Goal: Information Seeking & Learning: Learn about a topic

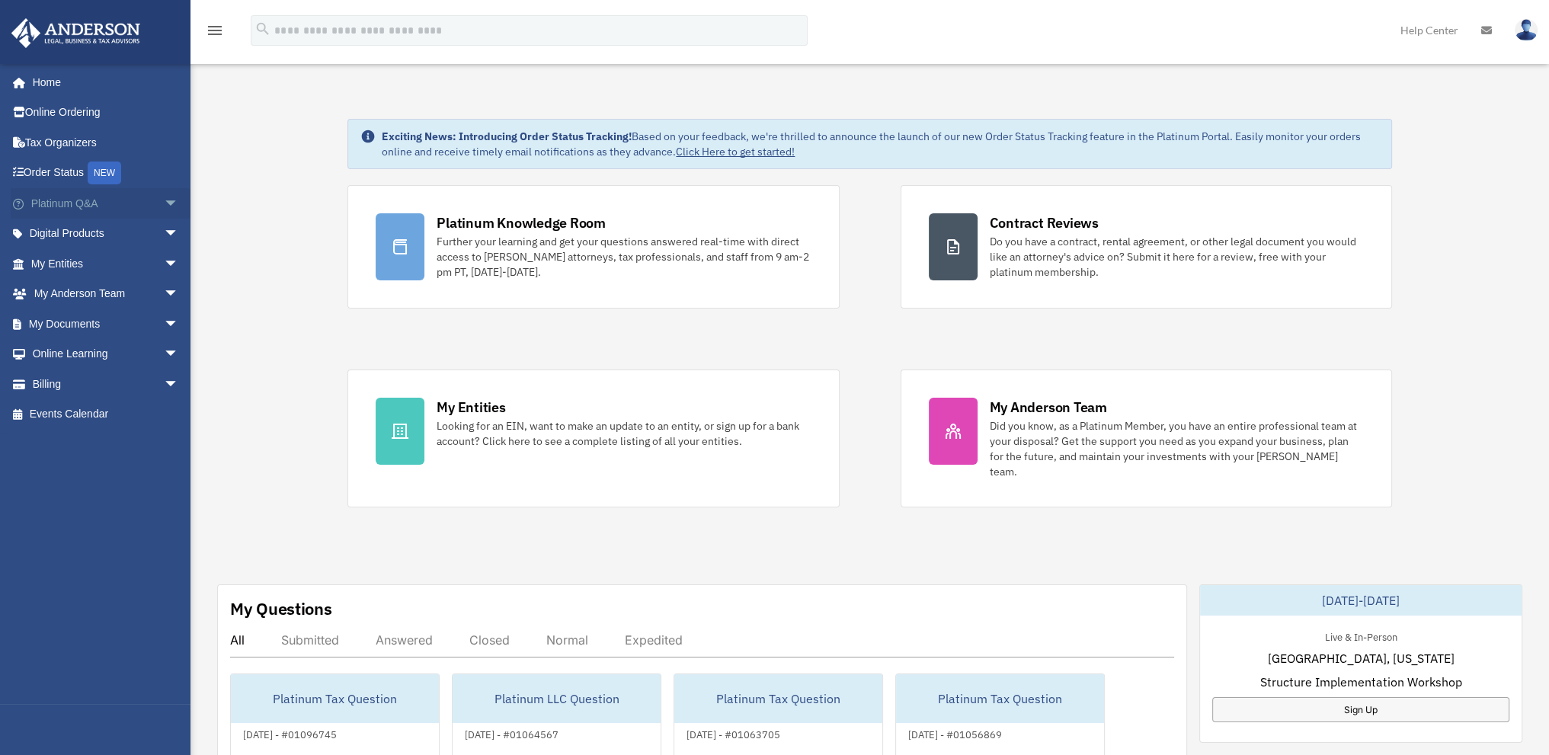
click at [83, 198] on link "Platinum Q&A arrow_drop_down" at bounding box center [106, 203] width 191 height 30
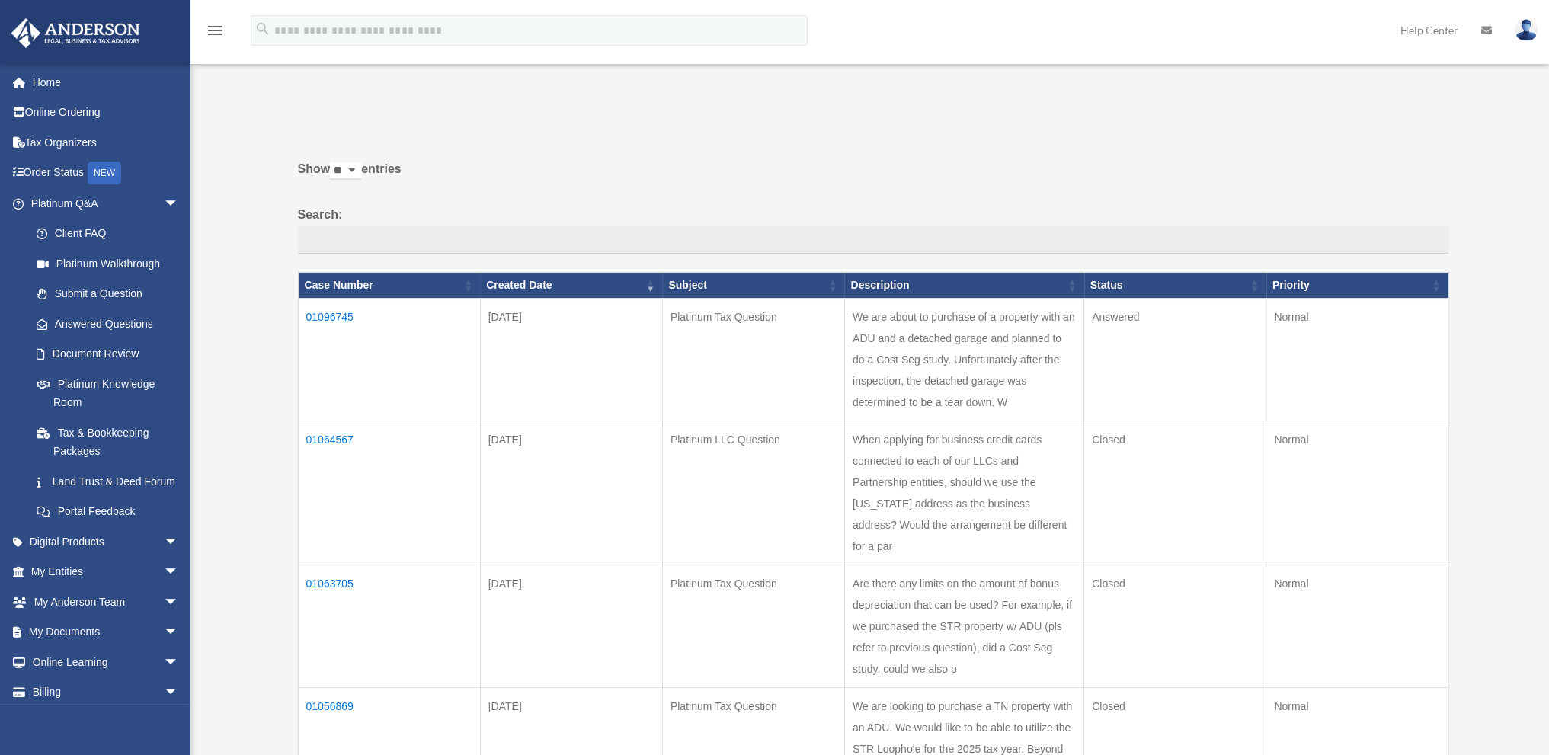
click at [332, 312] on td "01096745" at bounding box center [389, 360] width 182 height 123
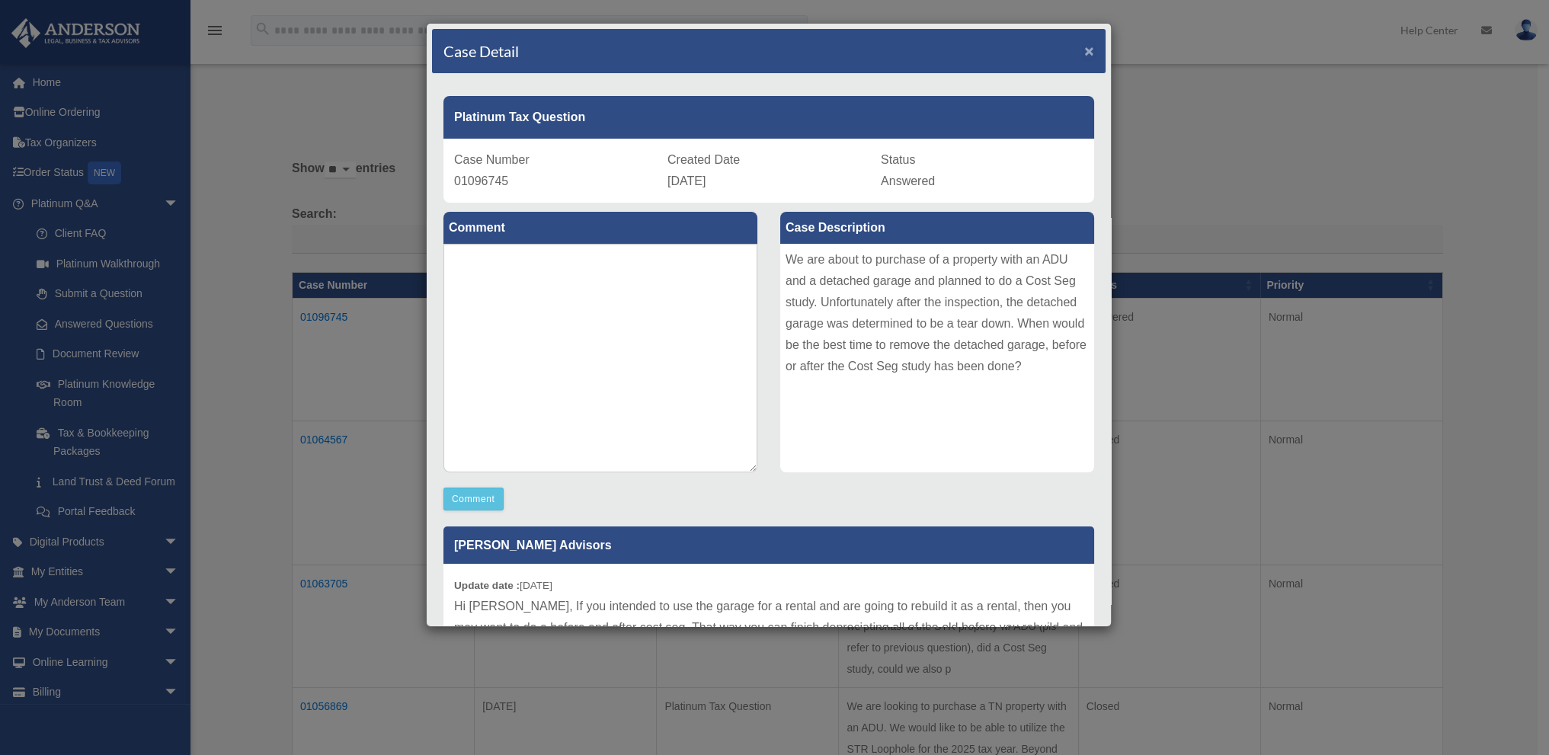
click at [1084, 46] on span "×" at bounding box center [1089, 51] width 10 height 18
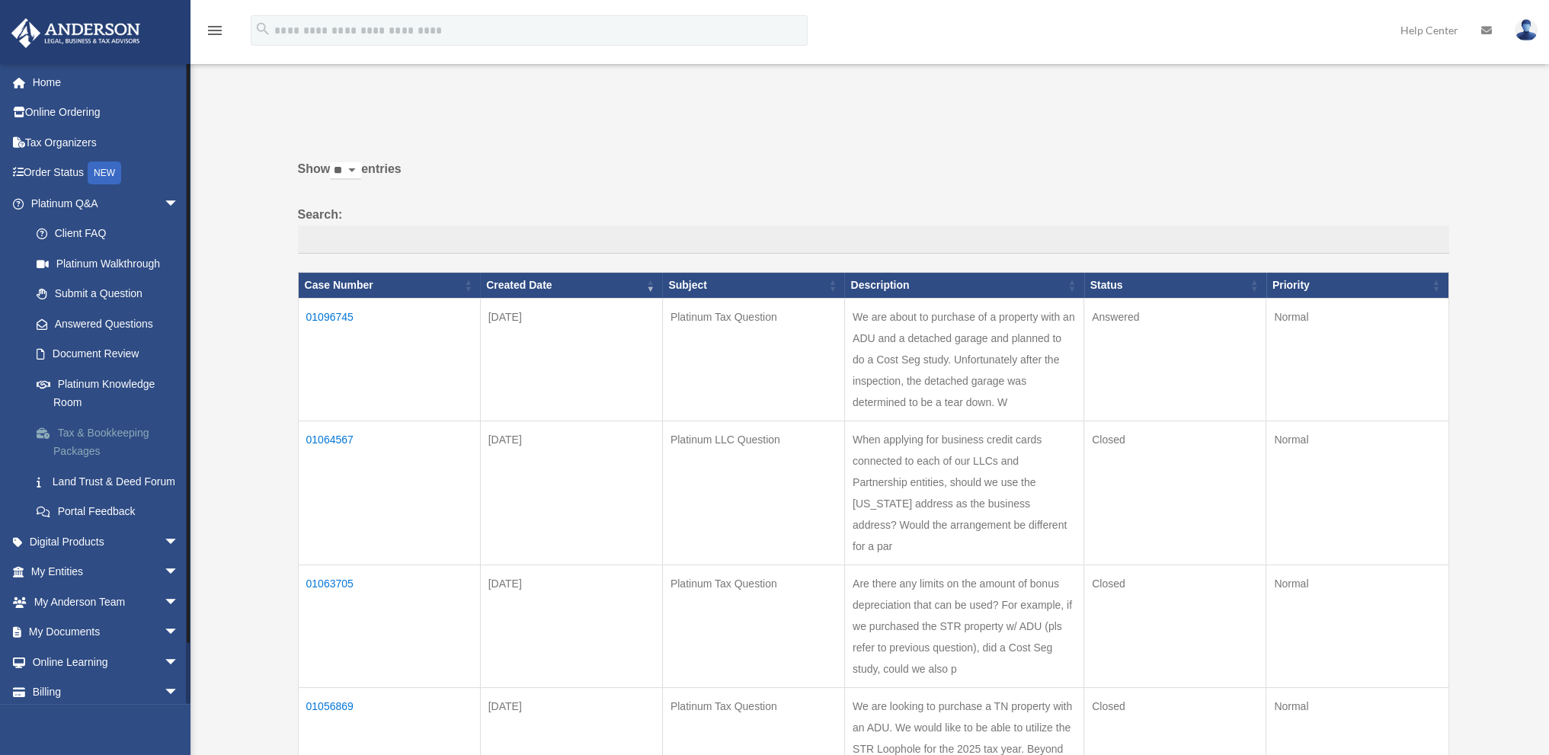
click at [110, 433] on link "Tax & Bookkeeping Packages" at bounding box center [111, 442] width 181 height 49
